Goal: Information Seeking & Learning: Learn about a topic

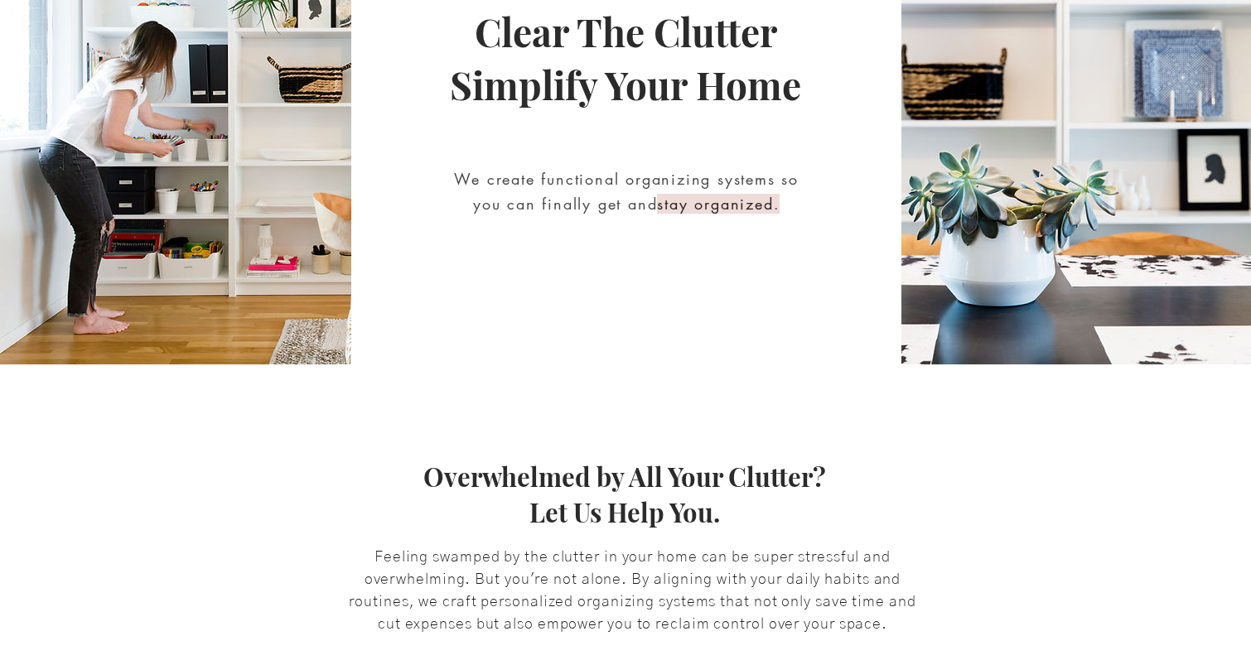
scroll to position [580, 0]
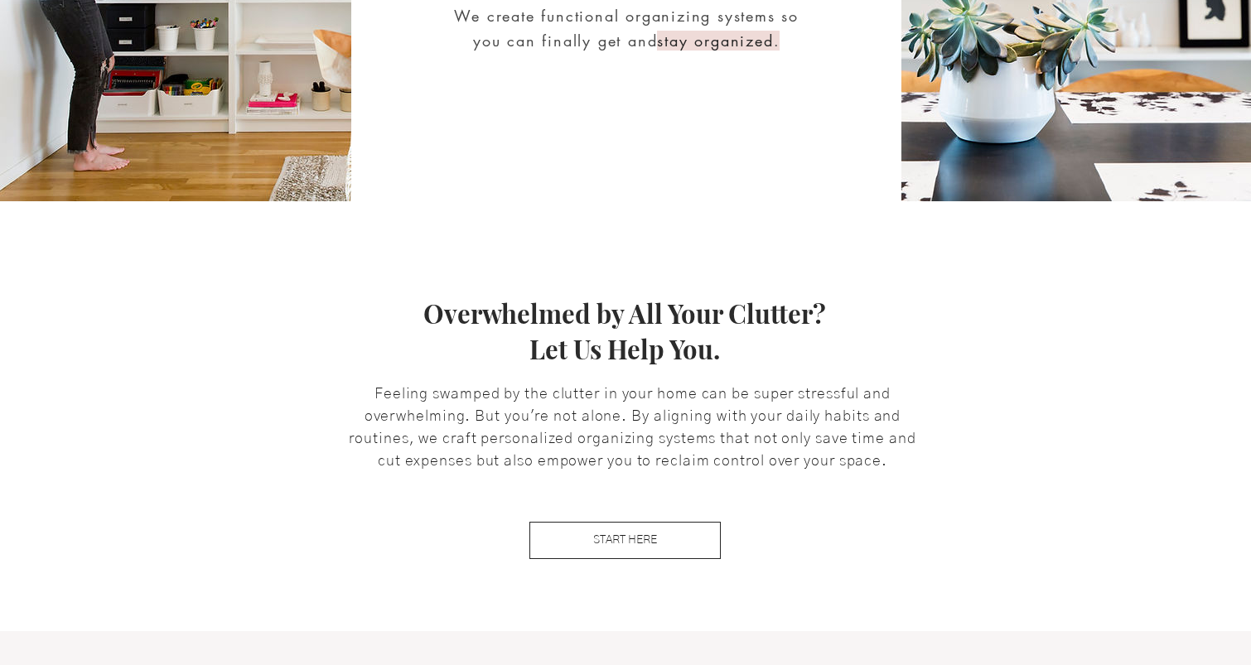
drag, startPoint x: 628, startPoint y: 304, endPoint x: 732, endPoint y: 361, distance: 118.3
click at [732, 361] on h3 "Overwhelmed by All Your Clutter? Let Us Help You." at bounding box center [625, 332] width 812 height 72
drag, startPoint x: 428, startPoint y: 327, endPoint x: 727, endPoint y: 357, distance: 299.9
click at [727, 357] on h3 "Overwhelmed by All Your Clutter? Let Us Help You." at bounding box center [625, 332] width 812 height 72
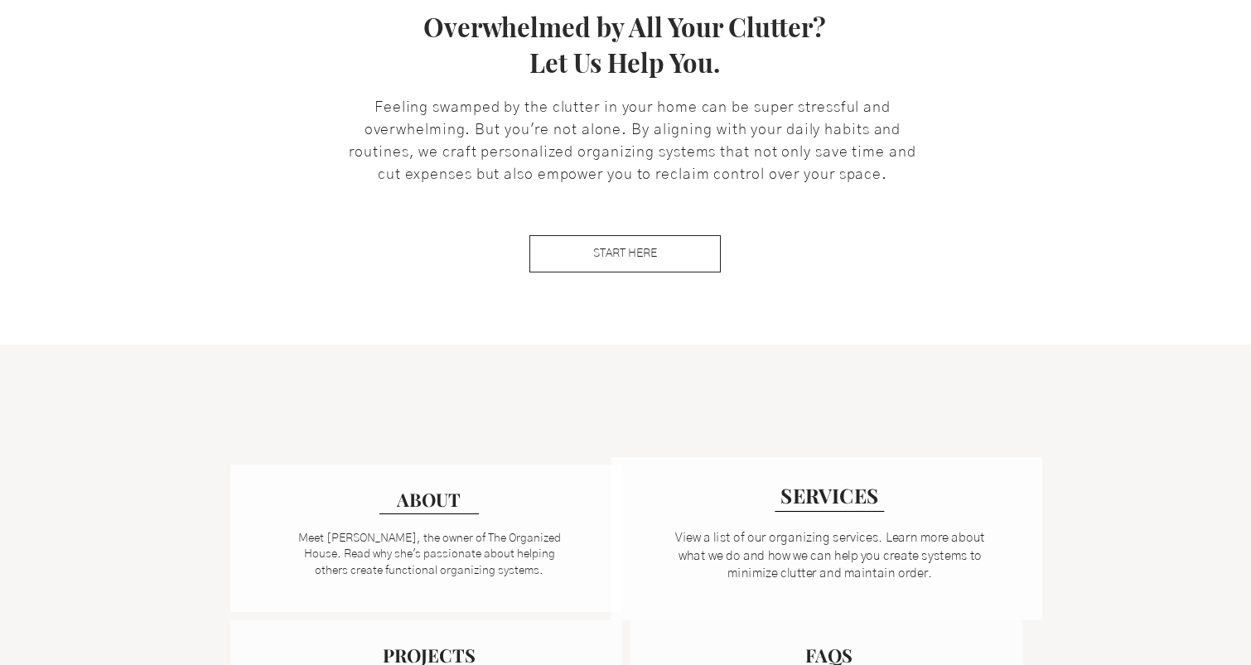
scroll to position [1077, 0]
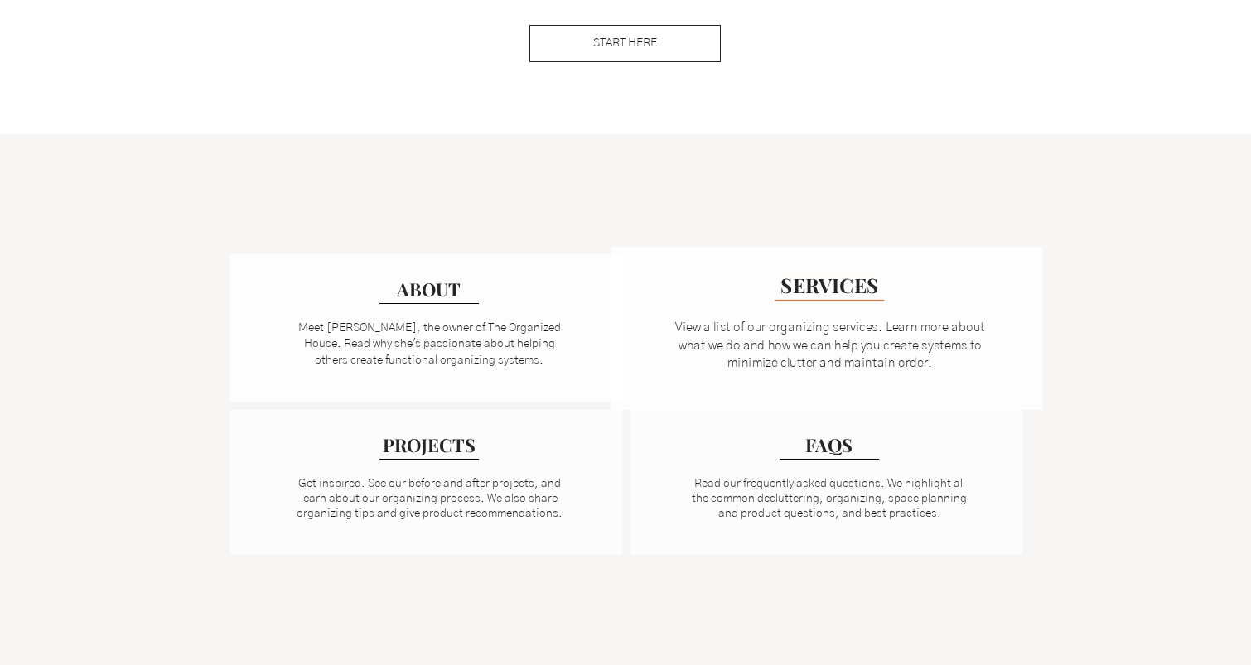
click at [831, 285] on span "SERVICES" at bounding box center [830, 284] width 98 height 27
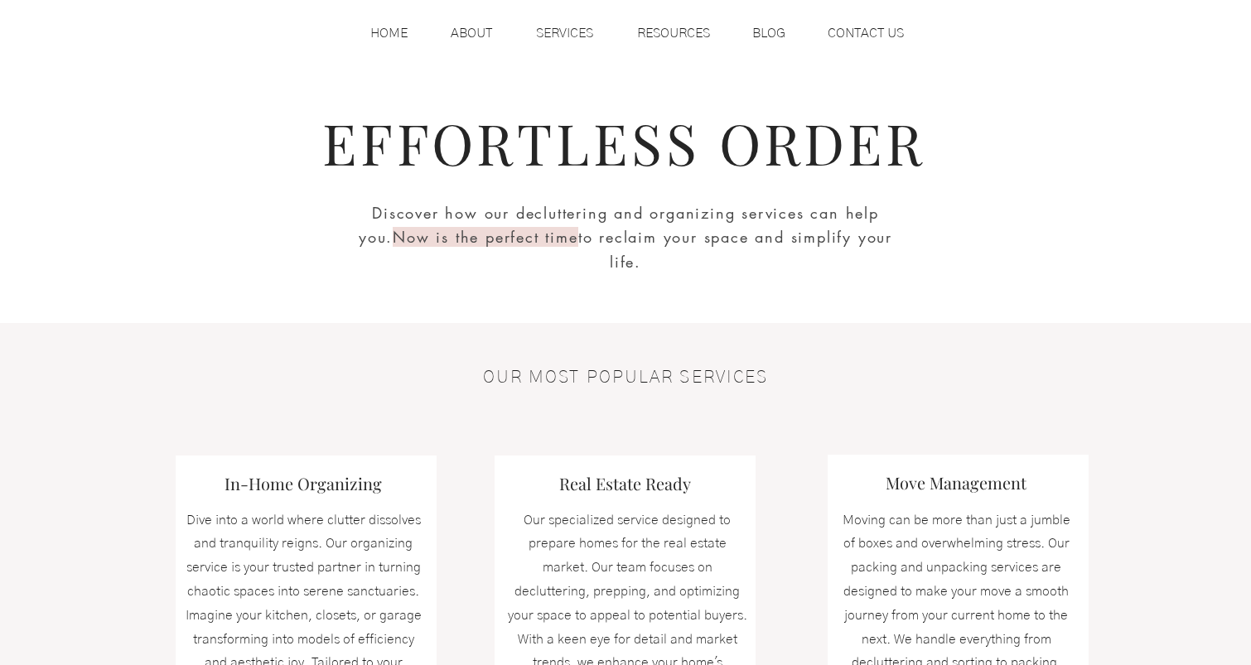
scroll to position [332, 0]
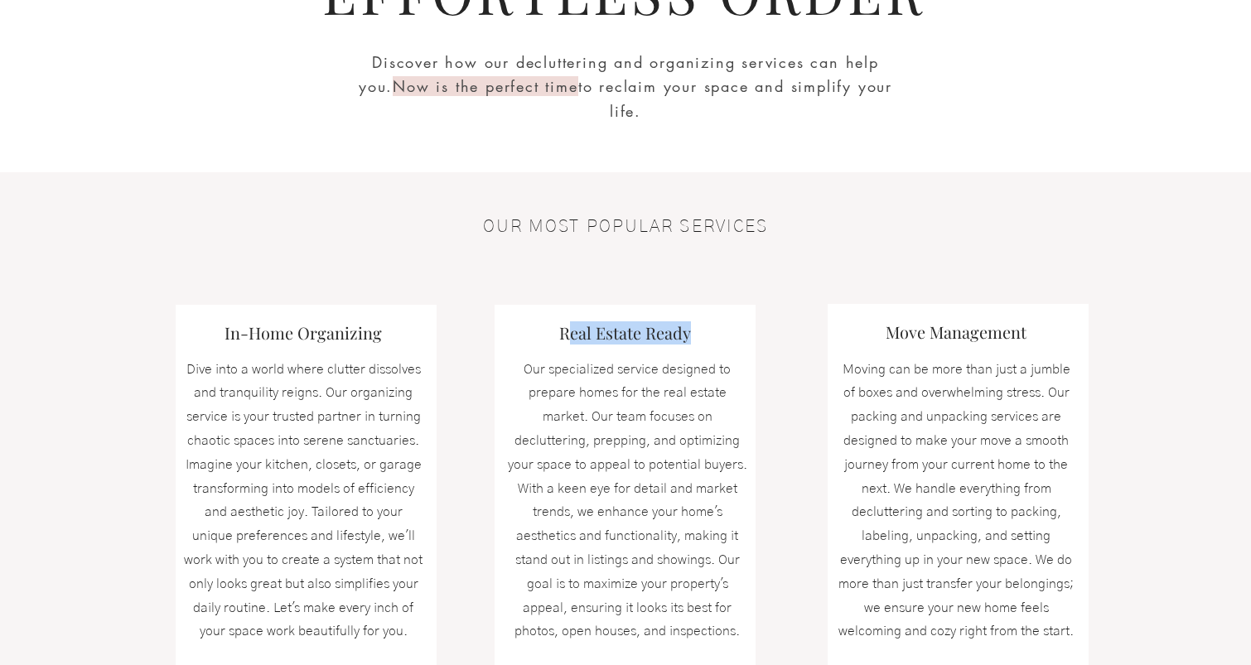
drag, startPoint x: 565, startPoint y: 328, endPoint x: 716, endPoint y: 331, distance: 150.9
click at [716, 331] on h3 "Real Estate Ready" at bounding box center [624, 333] width 199 height 23
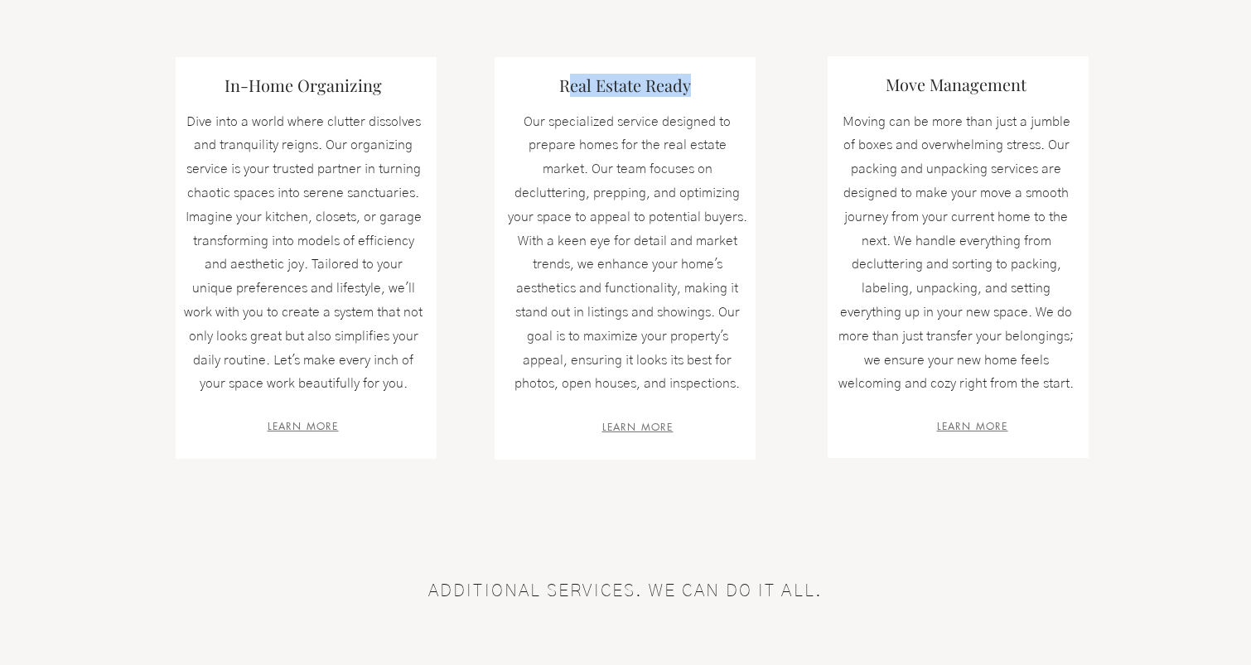
scroll to position [580, 0]
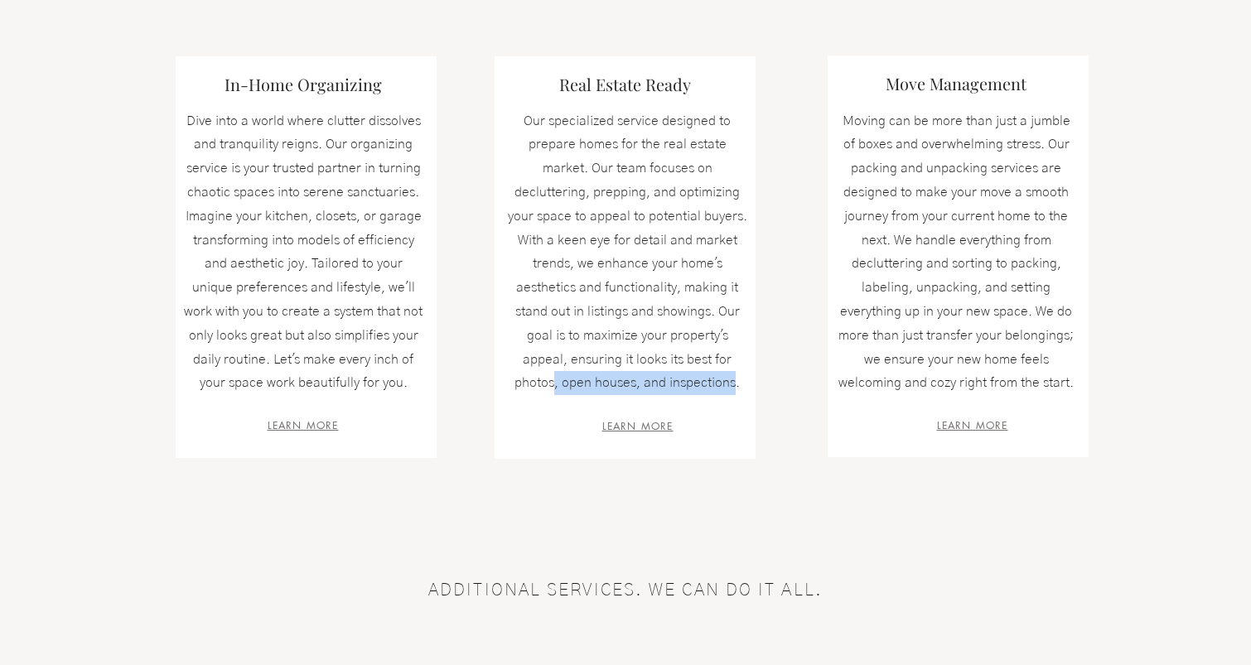
drag, startPoint x: 555, startPoint y: 376, endPoint x: 736, endPoint y: 390, distance: 181.2
click at [736, 390] on p "Our specialized service designed to prepare homes for the real estate market. O…" at bounding box center [627, 252] width 240 height 287
click at [736, 385] on span "Our specialized service designed to prepare homes for the real estate market. O…" at bounding box center [628, 252] width 240 height 276
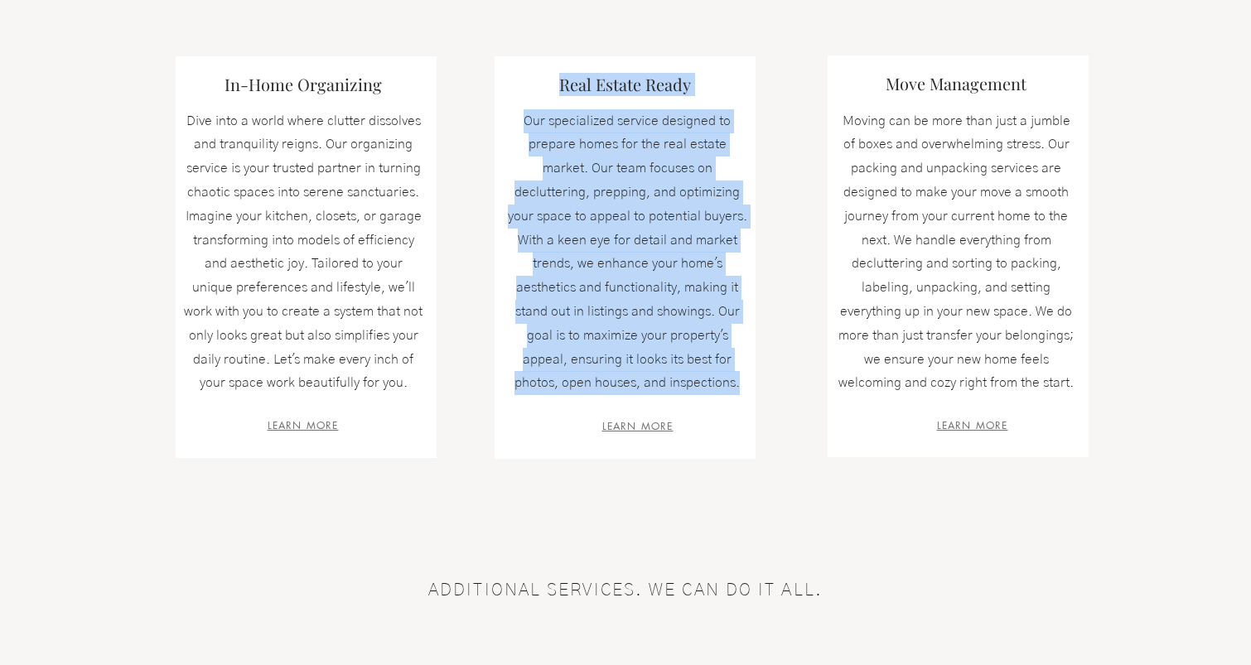
drag, startPoint x: 736, startPoint y: 383, endPoint x: 540, endPoint y: 87, distance: 355.1
click at [540, 87] on div "Real Estate Ready Our specialized service designed to prepare homes for the rea…" at bounding box center [625, 257] width 261 height 403
click at [540, 80] on h3 "Real Estate Ready" at bounding box center [624, 84] width 199 height 23
drag, startPoint x: 543, startPoint y: 75, endPoint x: 744, endPoint y: 382, distance: 366.9
click at [744, 382] on div "Real Estate Ready Our specialized service designed to prepare homes for the rea…" at bounding box center [625, 257] width 261 height 403
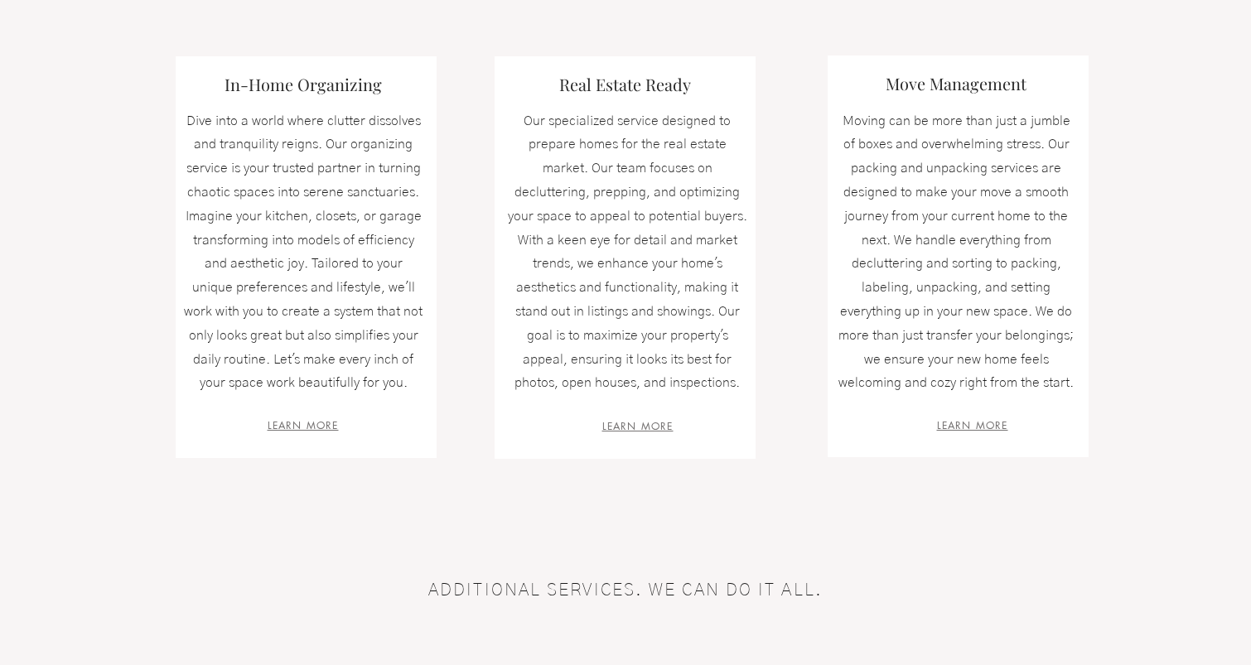
click at [800, 123] on div at bounding box center [625, 232] width 1251 height 616
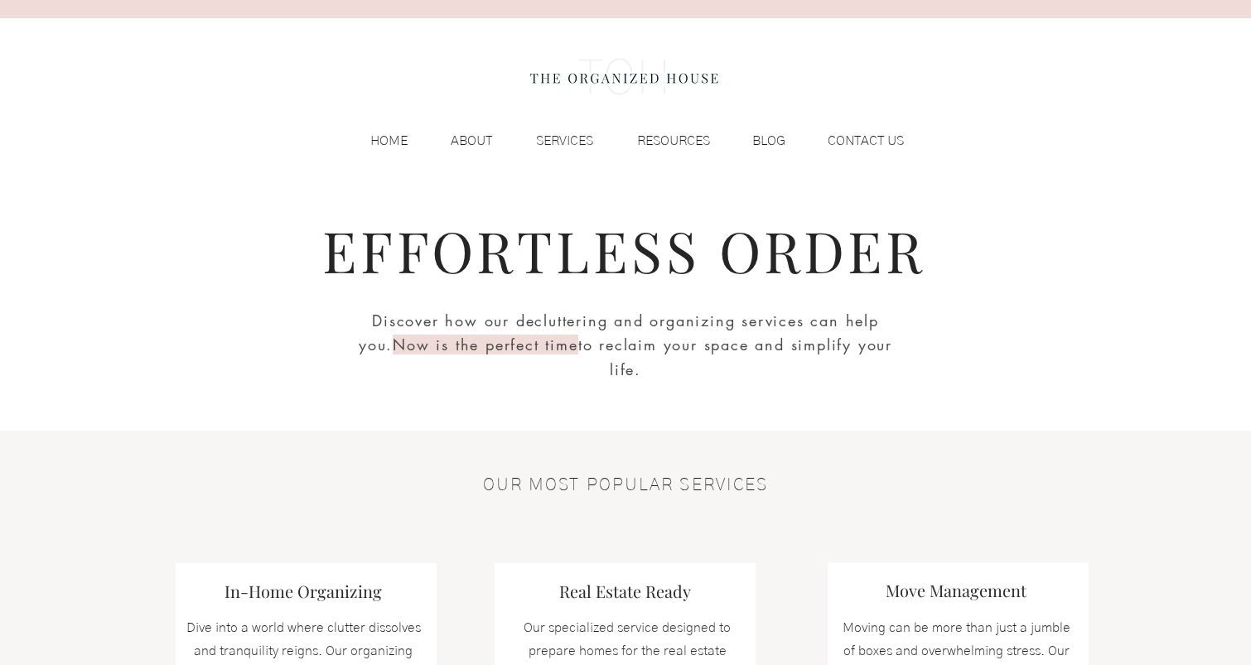
scroll to position [0, 0]
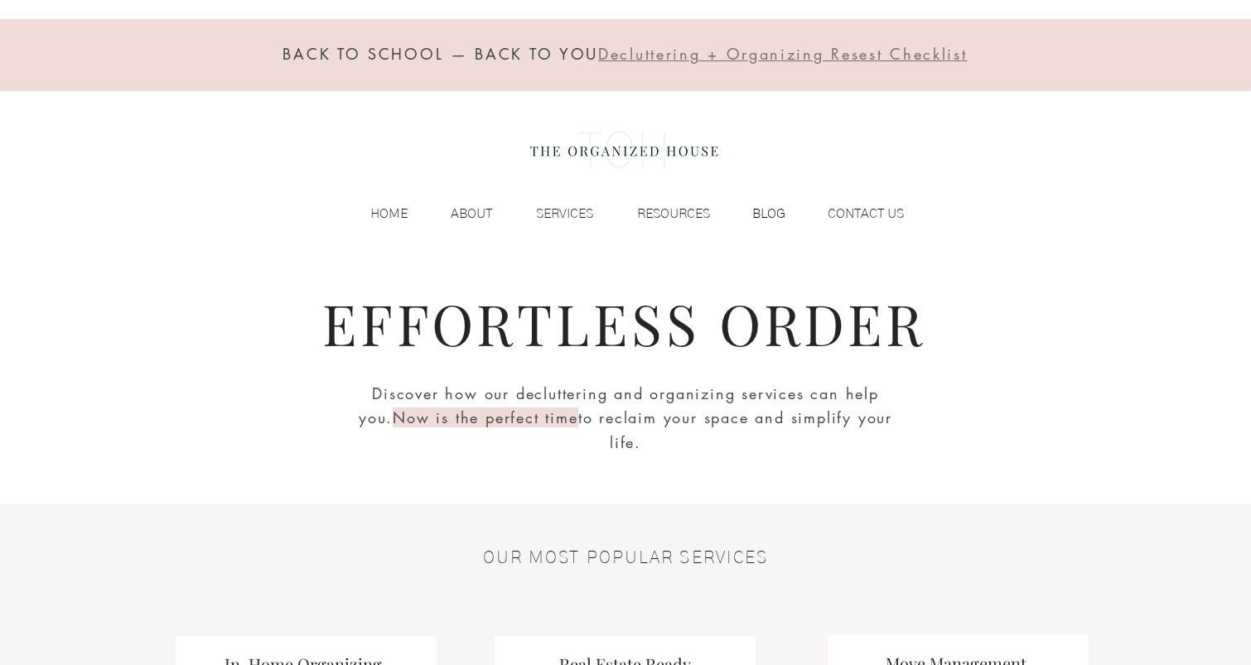
click at [772, 214] on p "BLOG" at bounding box center [769, 213] width 50 height 25
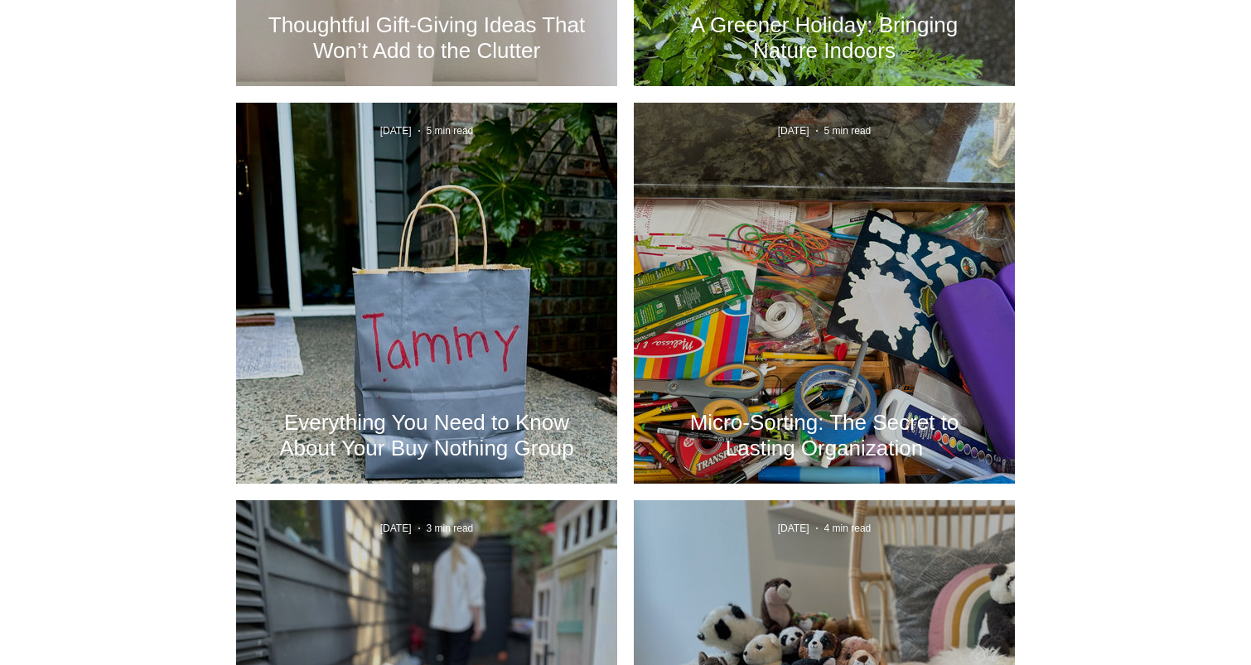
scroll to position [2072, 0]
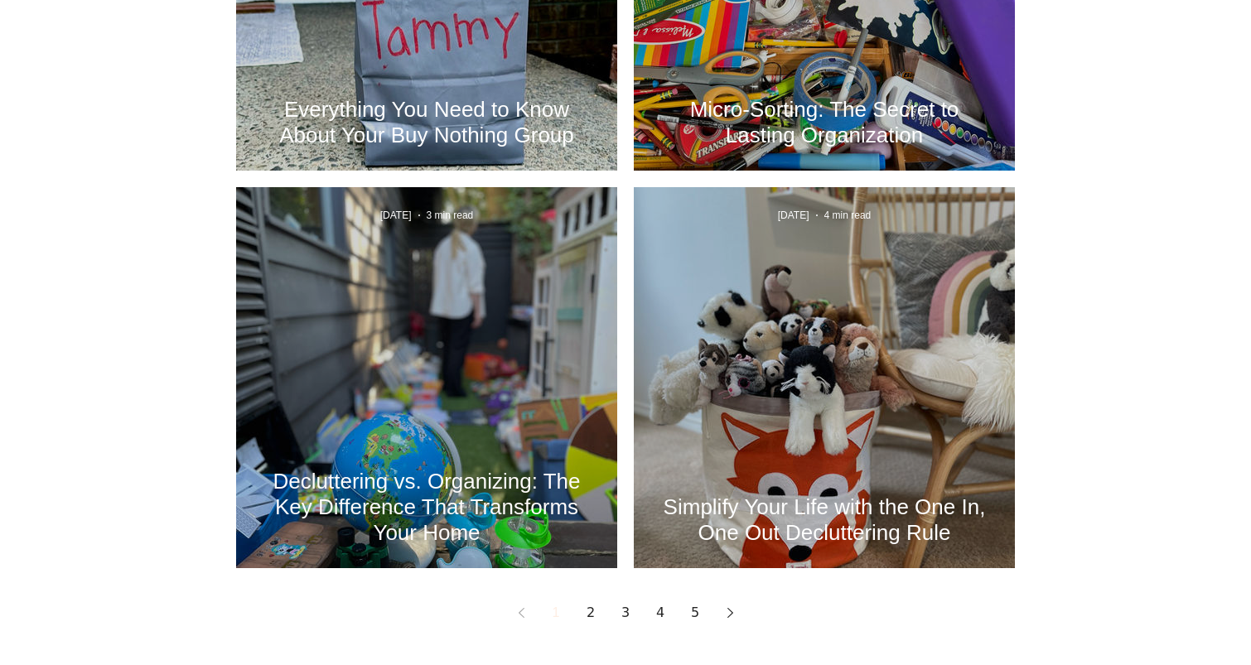
click at [409, 291] on div "Decluttering vs. Organizing: The Key Difference That Transforms Your Home" at bounding box center [427, 396] width 336 height 303
click at [426, 207] on div "Decluttering vs. Organizing: The Key Difference That Transforms Your Home Aug 8…" at bounding box center [426, 377] width 381 height 381
click at [437, 480] on h2 "Decluttering vs. Organizing: The Key Difference That Transforms Your Home" at bounding box center [427, 507] width 332 height 77
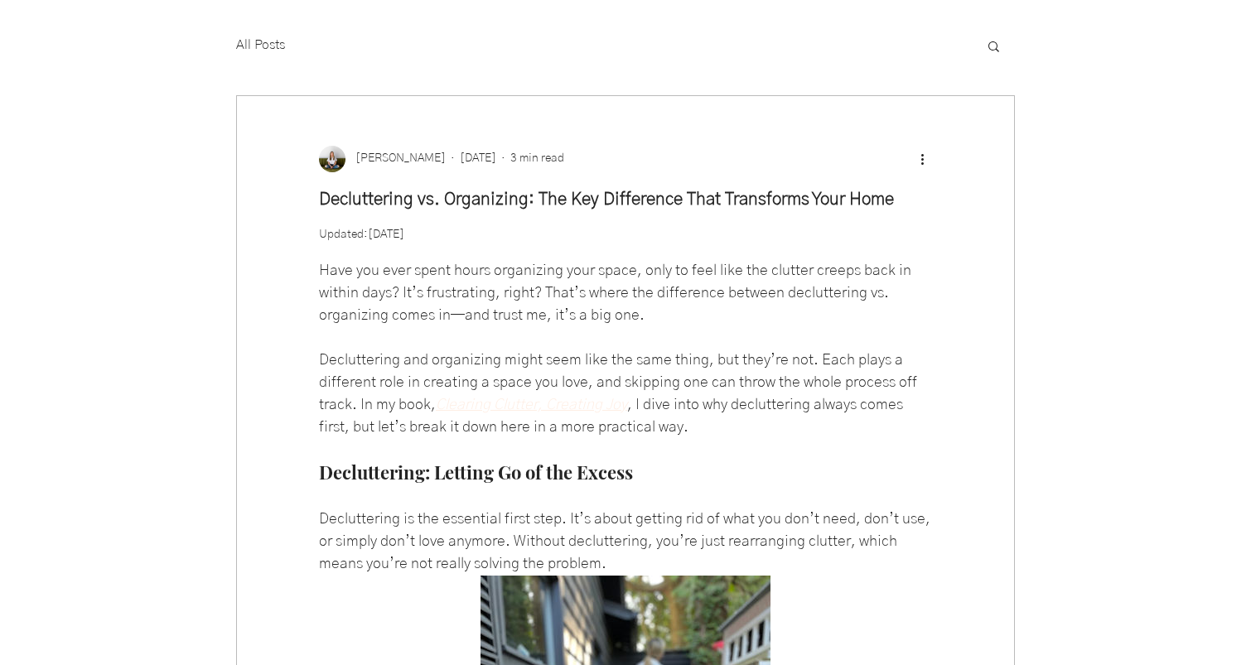
scroll to position [414, 0]
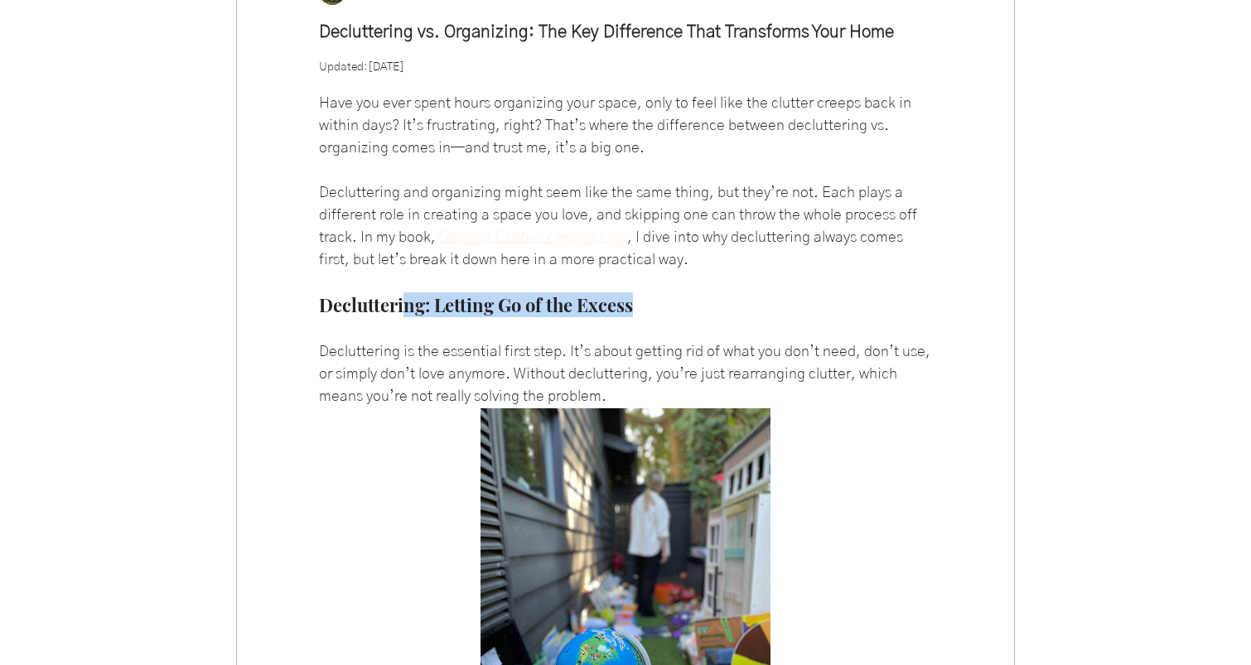
drag, startPoint x: 401, startPoint y: 375, endPoint x: 661, endPoint y: 368, distance: 259.5
click at [661, 317] on span "Decluttering: Letting Go of the Excess" at bounding box center [625, 305] width 613 height 22
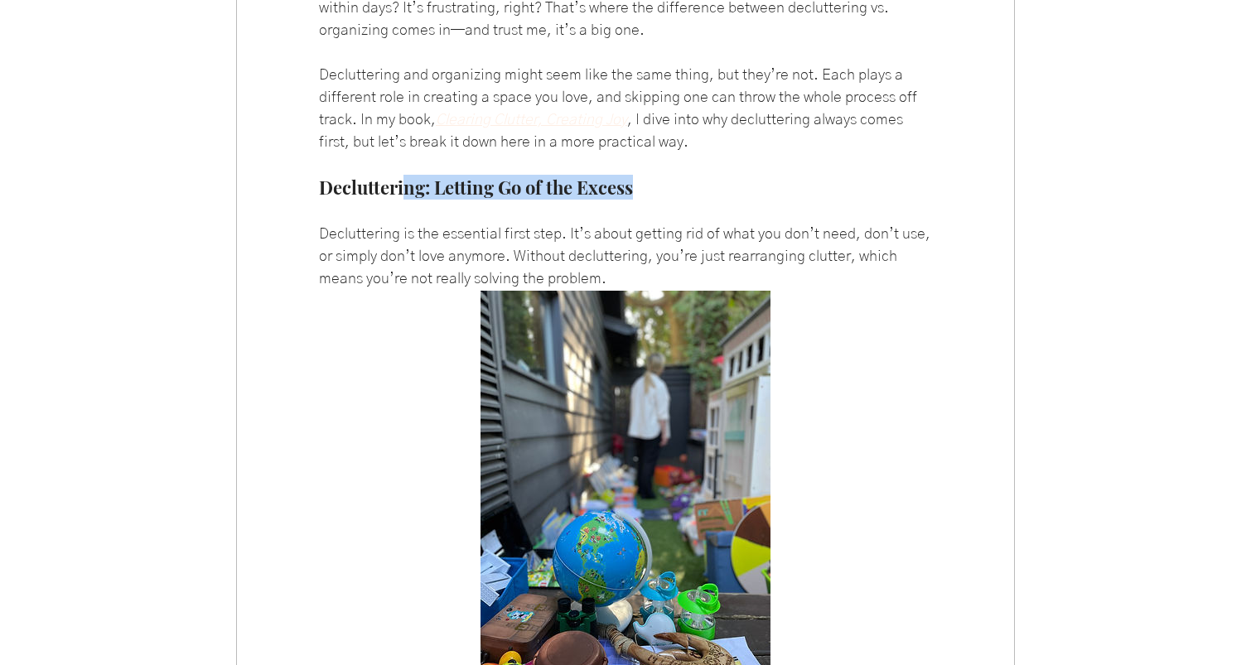
scroll to position [746, 0]
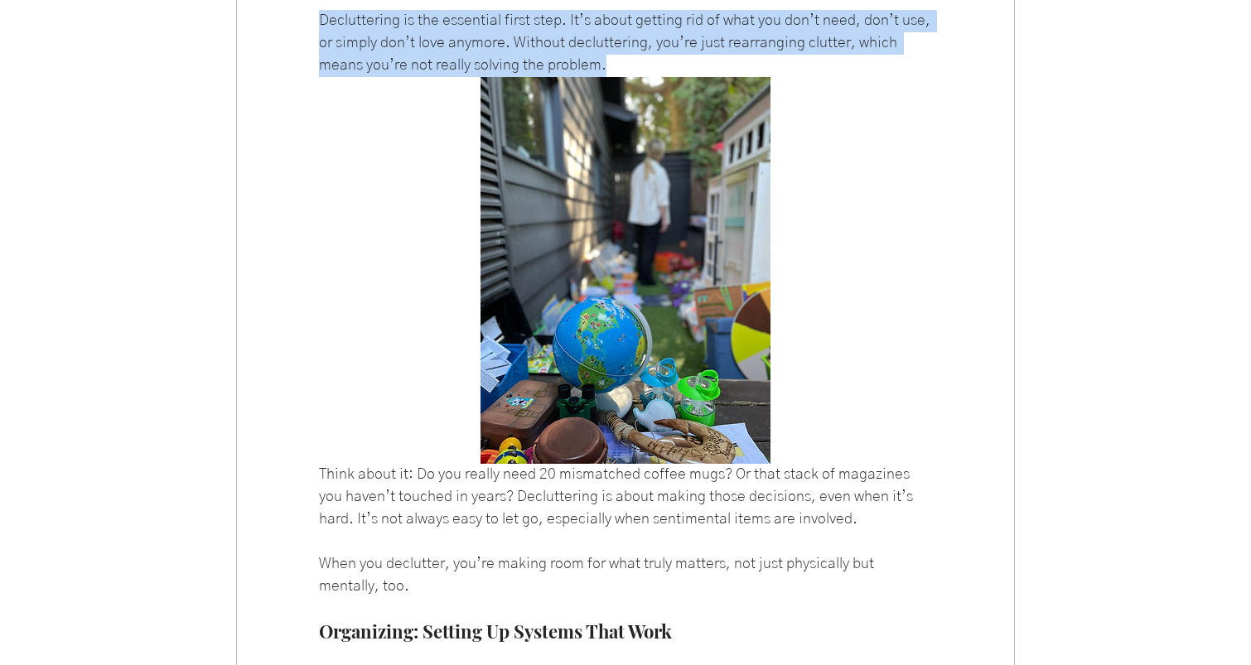
drag, startPoint x: 313, startPoint y: 94, endPoint x: 627, endPoint y: 138, distance: 317.3
click at [627, 77] on div "Decluttering is the essential first step. It’s about getting rid of what you do…" at bounding box center [625, 43] width 777 height 67
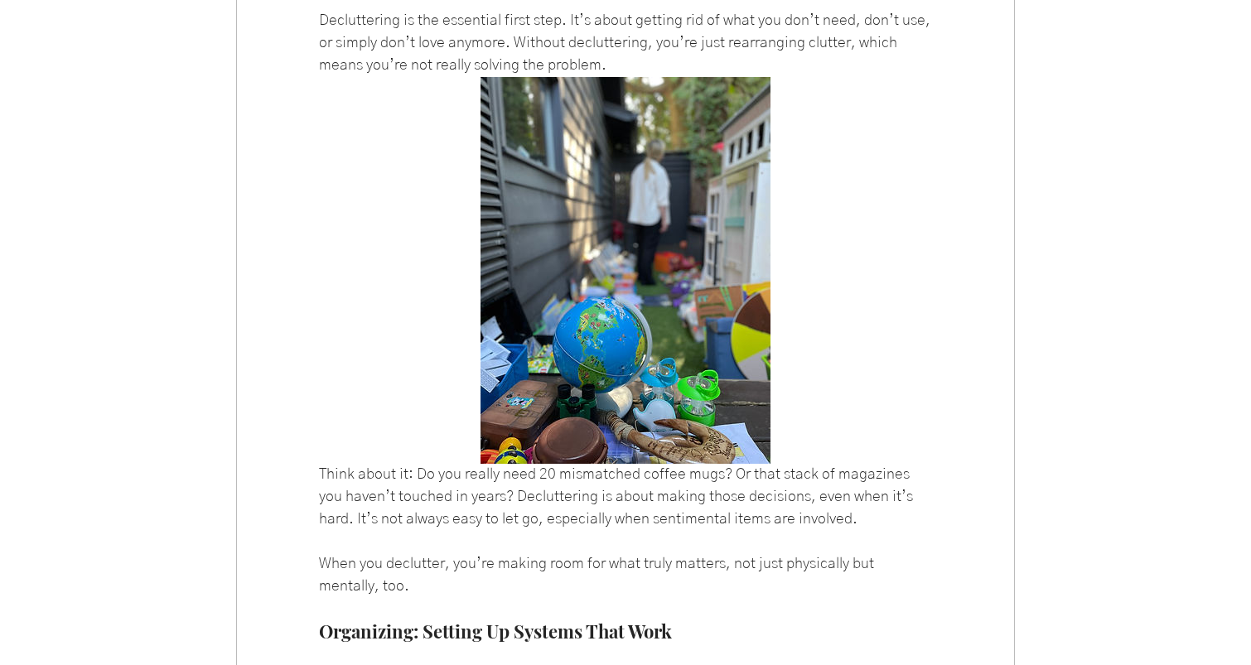
click at [275, 351] on div "main content" at bounding box center [625, 270] width 777 height 387
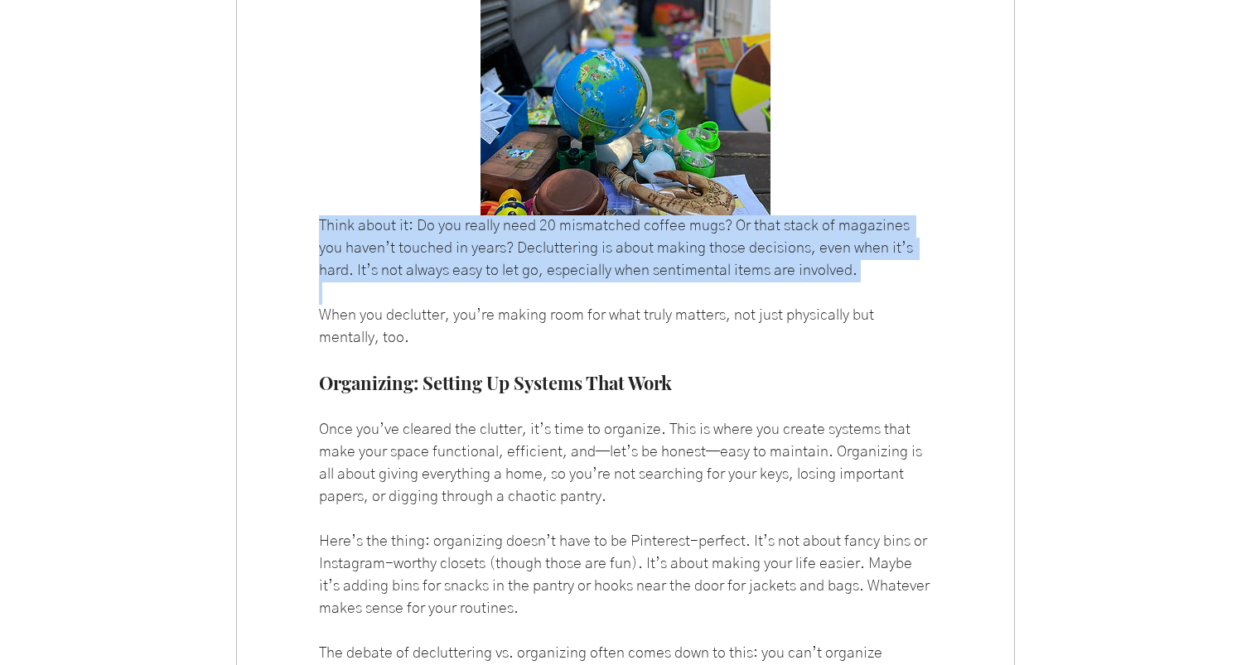
drag, startPoint x: 314, startPoint y: 294, endPoint x: 741, endPoint y: 370, distance: 433.6
click at [741, 370] on div "Have you ever spent hours organizing your space, only to feel like the clutter …" at bounding box center [625, 663] width 777 height 2301
click at [501, 283] on span "Think about it: Do you really need 20 mismatched coffee mugs? Or that stack of …" at bounding box center [625, 248] width 613 height 67
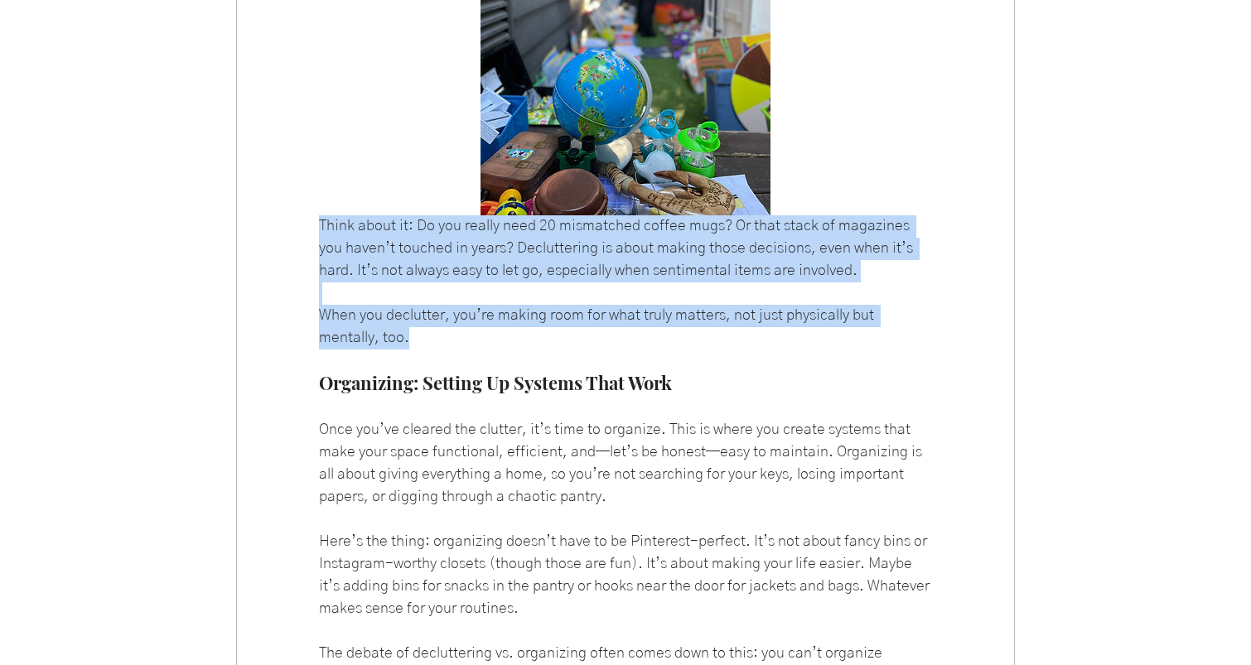
drag, startPoint x: 452, startPoint y: 401, endPoint x: 322, endPoint y: 291, distance: 170.5
click at [322, 291] on div "Have you ever spent hours organizing your space, only to feel like the clutter …" at bounding box center [625, 663] width 777 height 2301
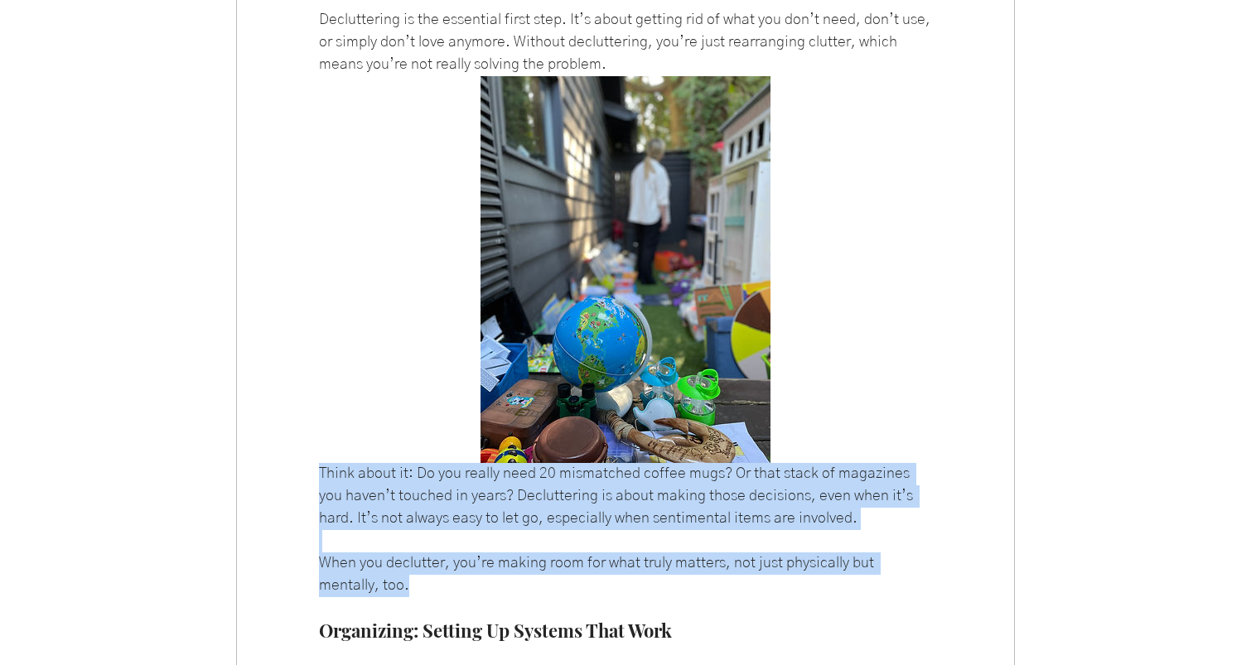
scroll to position [746, 0]
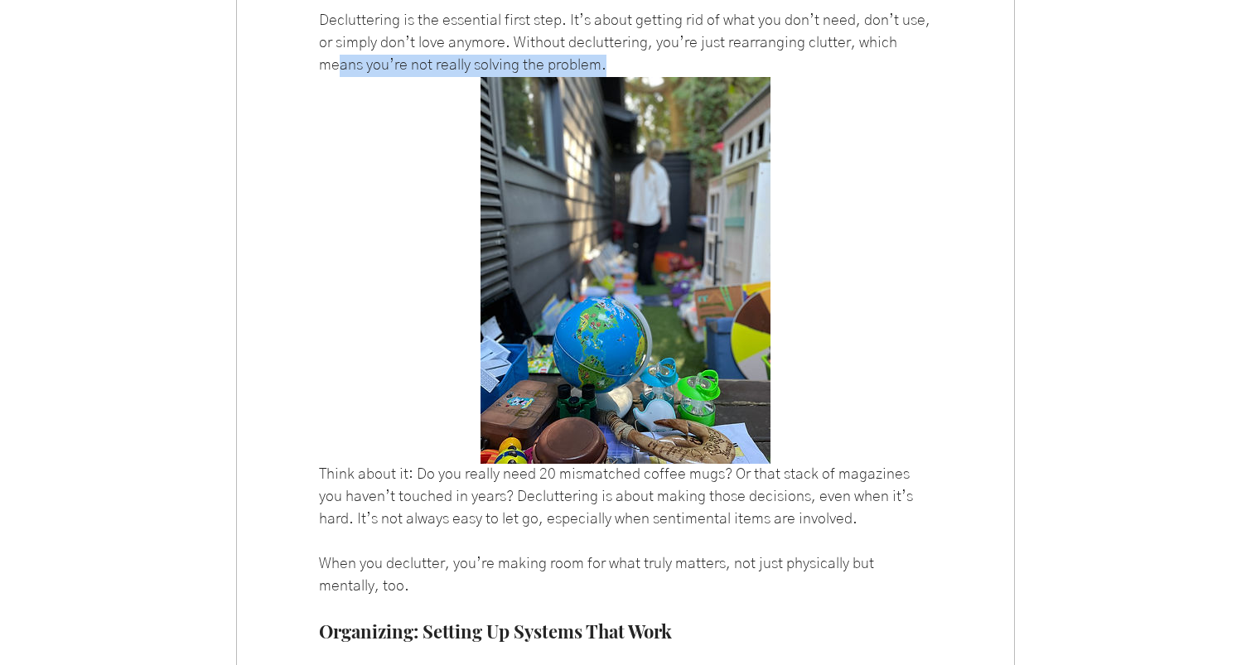
drag, startPoint x: 341, startPoint y: 135, endPoint x: 627, endPoint y: 110, distance: 286.2
click at [632, 77] on span "Decluttering is the essential first step. It’s about getting rid of what you do…" at bounding box center [625, 43] width 613 height 67
drag, startPoint x: 624, startPoint y: 104, endPoint x: 516, endPoint y: 94, distance: 108.1
click at [613, 73] on span "Decluttering is the essential first step. It’s about getting rid of what you do…" at bounding box center [626, 43] width 615 height 60
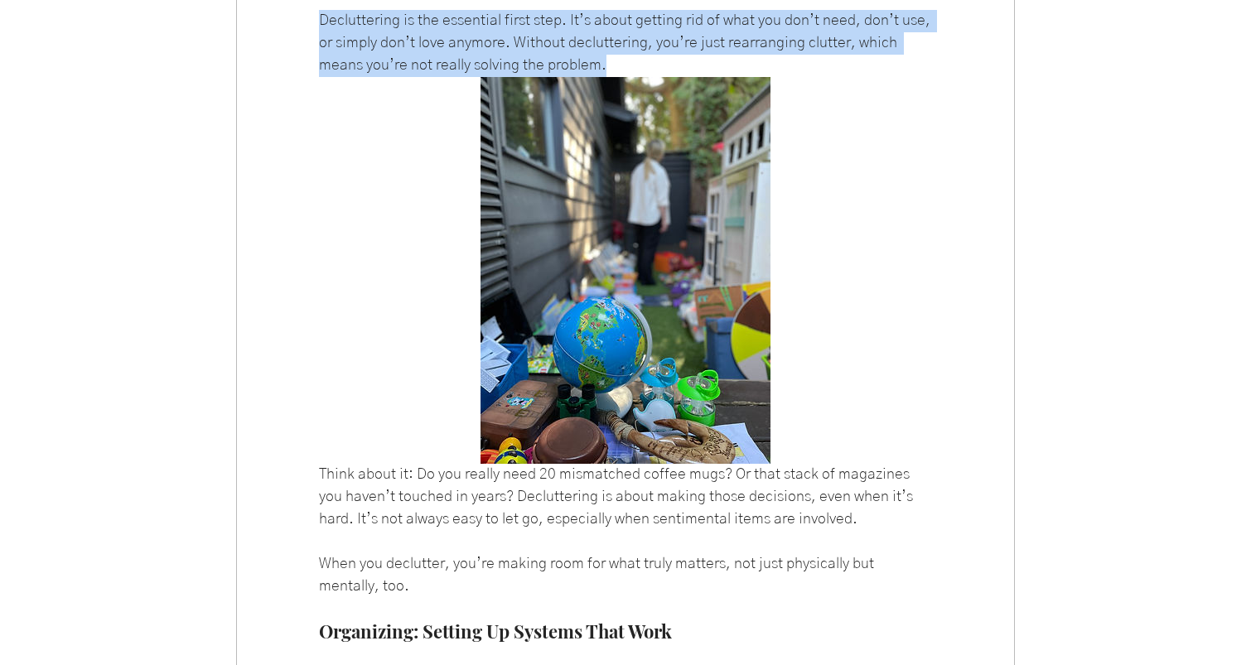
drag, startPoint x: 320, startPoint y: 89, endPoint x: 682, endPoint y: 127, distance: 364.2
click at [682, 77] on span "Decluttering is the essential first step. It’s about getting rid of what you do…" at bounding box center [625, 43] width 613 height 67
